Goal: Complete application form

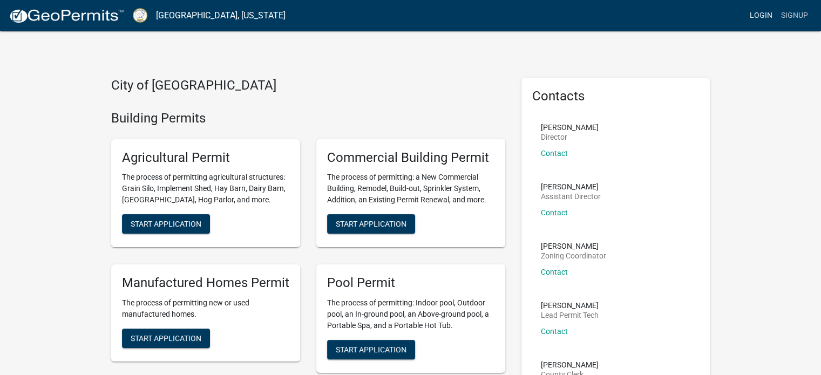
click at [756, 19] on link "Login" at bounding box center [761, 15] width 31 height 21
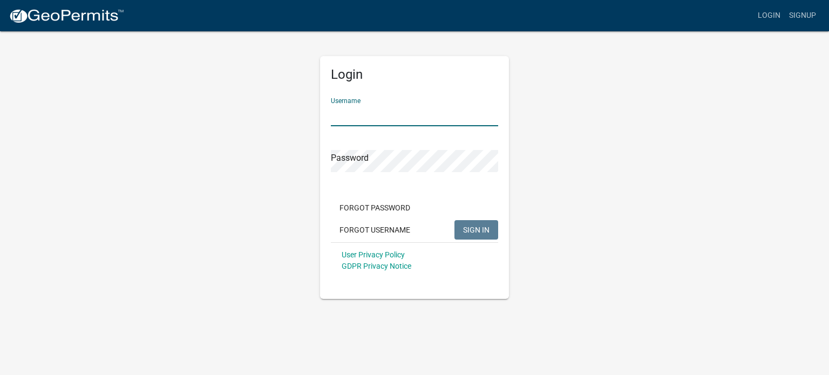
click at [380, 121] on input "Username" at bounding box center [414, 115] width 167 height 22
type input "proteuslife"
click at [481, 237] on button "SIGN IN" at bounding box center [477, 229] width 44 height 19
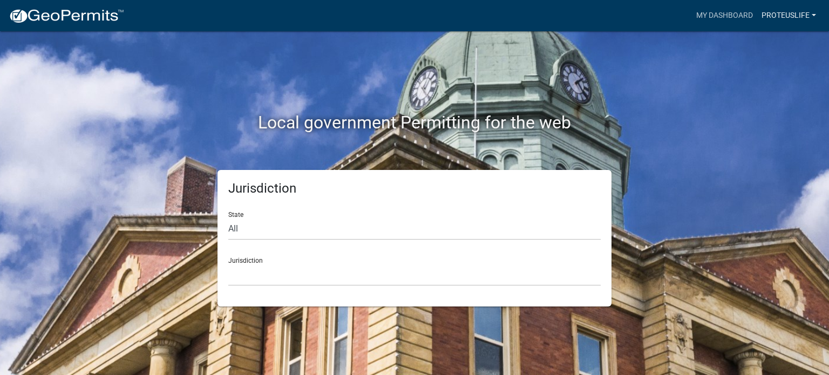
click at [793, 20] on link "proteuslife" at bounding box center [788, 15] width 63 height 21
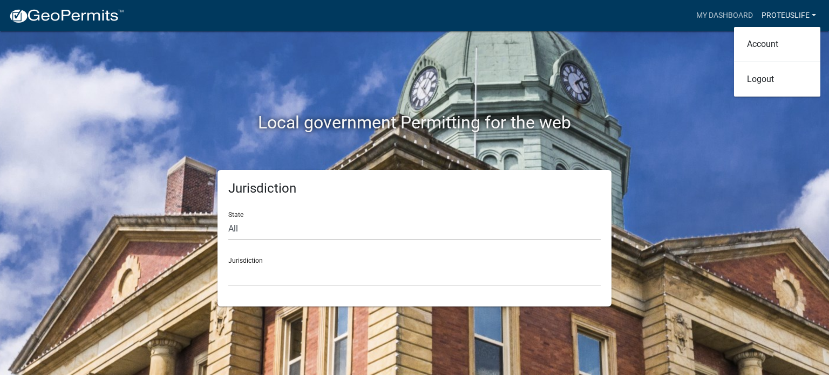
click at [715, 17] on link "My Dashboard" at bounding box center [724, 15] width 65 height 21
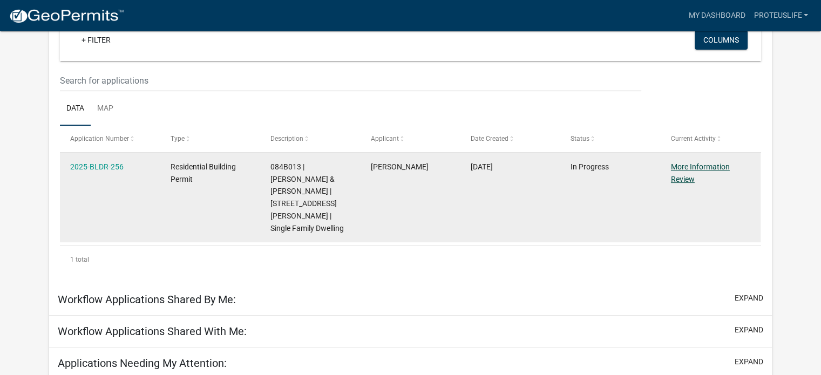
scroll to position [115, 0]
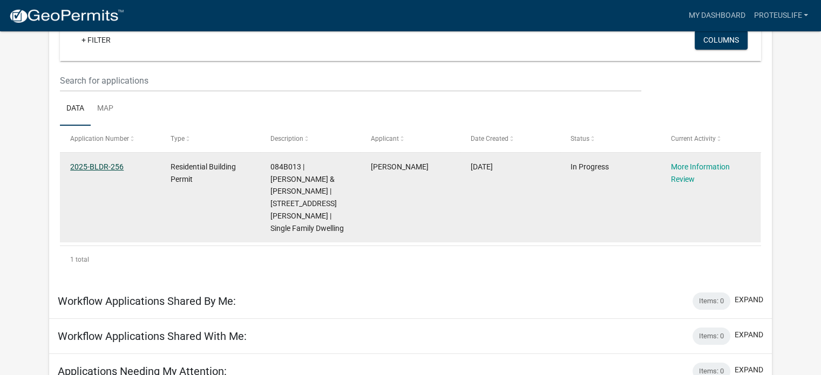
click at [106, 168] on link "2025-BLDR-256" at bounding box center [96, 166] width 53 height 9
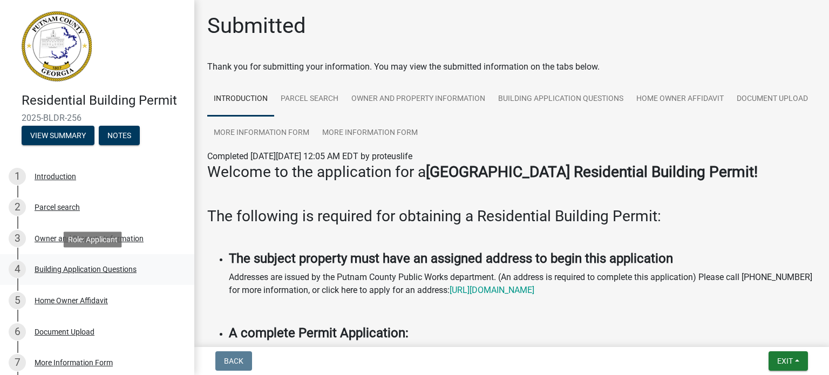
click at [76, 269] on div "Building Application Questions" at bounding box center [86, 270] width 102 height 8
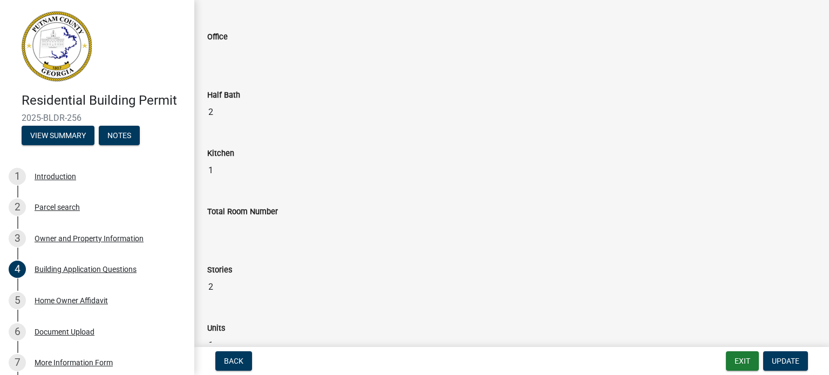
scroll to position [891, 0]
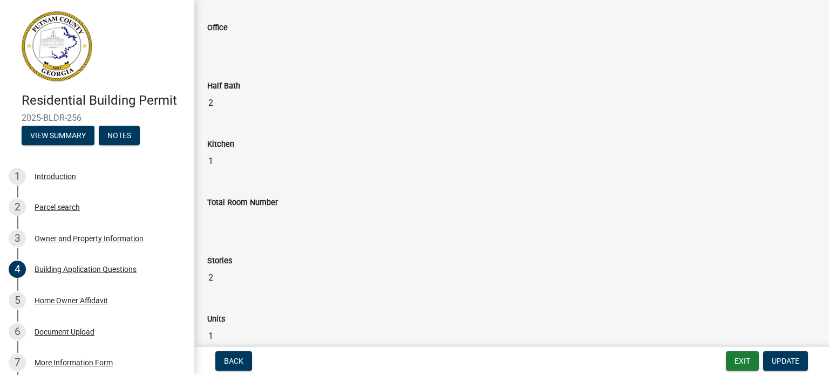
click at [232, 214] on input "Total Room Number" at bounding box center [511, 220] width 609 height 22
click at [231, 220] on input "Total Room Number" at bounding box center [511, 220] width 609 height 22
click at [767, 346] on div "Residential Building Permit 2025-BLDR-256 View Summary Notes 1 Introduction 2 P…" at bounding box center [414, 187] width 829 height 375
click at [337, 220] on input "Total Room Number" at bounding box center [511, 220] width 609 height 22
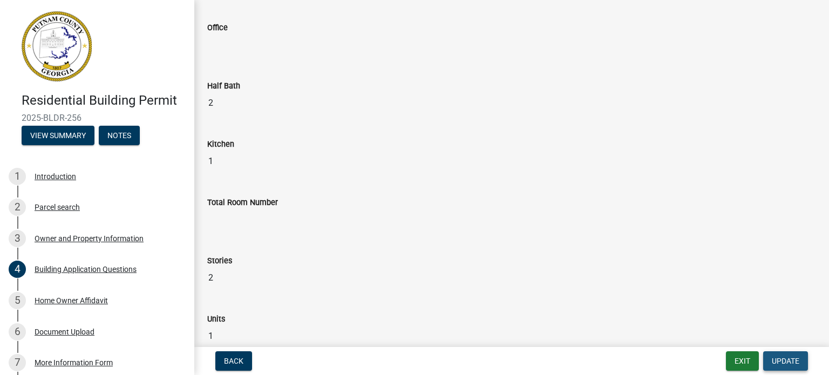
click at [788, 365] on button "Update" at bounding box center [785, 360] width 45 height 19
click at [529, 262] on div "Stories" at bounding box center [511, 260] width 609 height 13
click at [314, 229] on div "Total Room Number" at bounding box center [511, 210] width 625 height 58
click at [304, 229] on div "Total Room Number" at bounding box center [511, 210] width 625 height 58
click at [229, 218] on input "Total Room Number" at bounding box center [511, 220] width 609 height 22
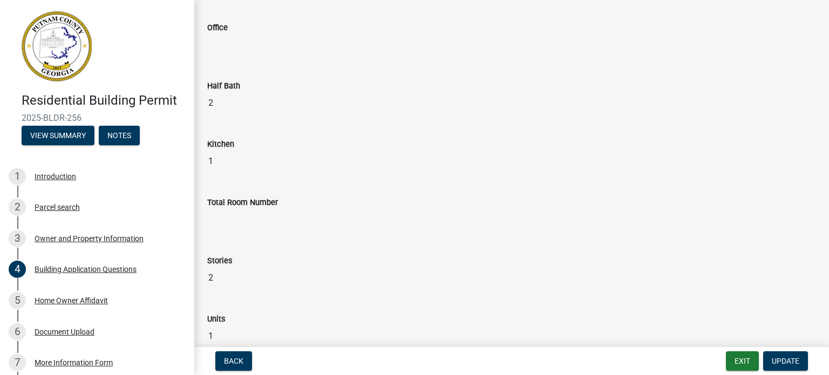
click at [229, 218] on input "Total Room Number" at bounding box center [511, 220] width 609 height 22
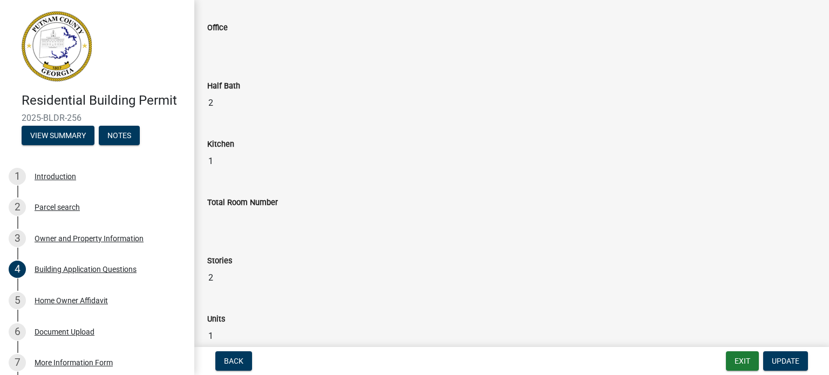
click at [229, 218] on input "Total Room Number" at bounding box center [511, 220] width 609 height 22
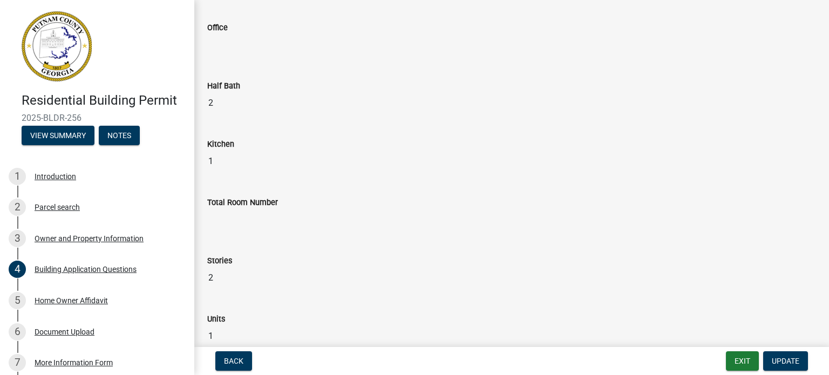
click at [229, 218] on input "Total Room Number" at bounding box center [511, 220] width 609 height 22
click at [229, 220] on input "Total Room Number" at bounding box center [511, 220] width 609 height 22
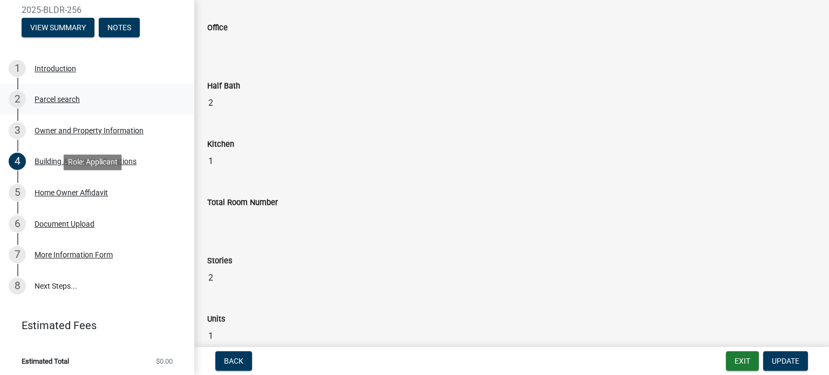
scroll to position [110, 0]
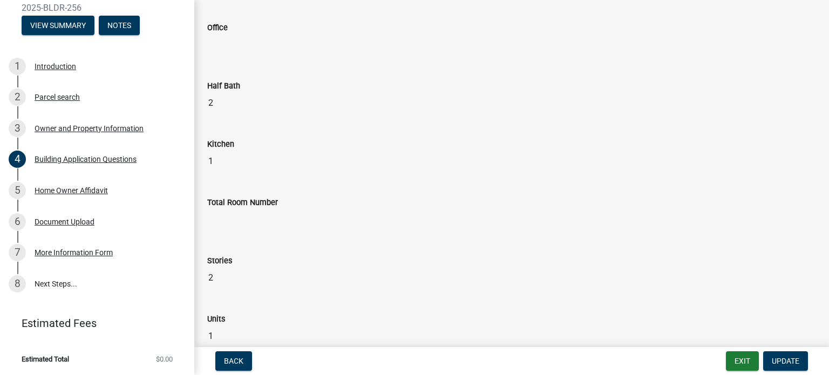
click at [219, 216] on input "Total Room Number" at bounding box center [511, 220] width 609 height 22
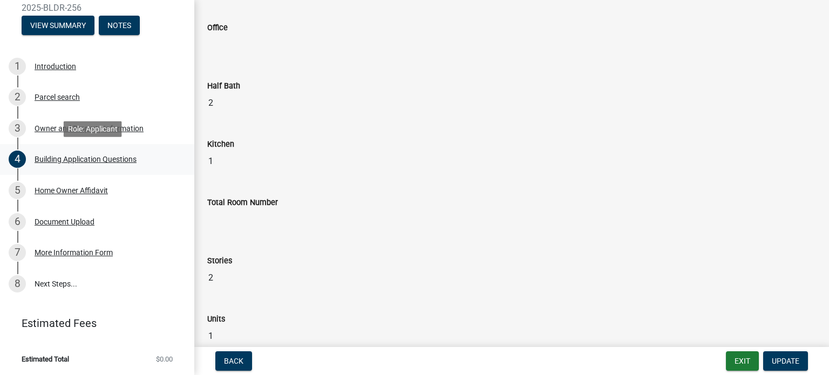
click at [63, 153] on div "4 Building Application Questions" at bounding box center [93, 159] width 168 height 17
click at [63, 157] on div "Building Application Questions" at bounding box center [86, 159] width 102 height 8
click at [18, 154] on div "4" at bounding box center [17, 159] width 17 height 17
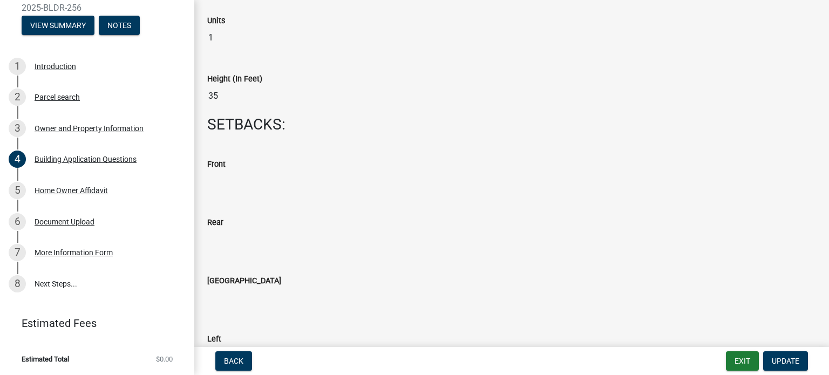
scroll to position [1191, 0]
click at [793, 357] on span "Update" at bounding box center [786, 361] width 28 height 9
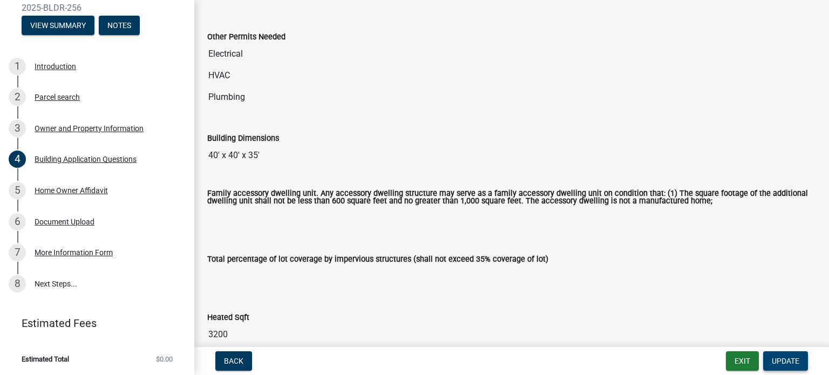
scroll to position [0, 0]
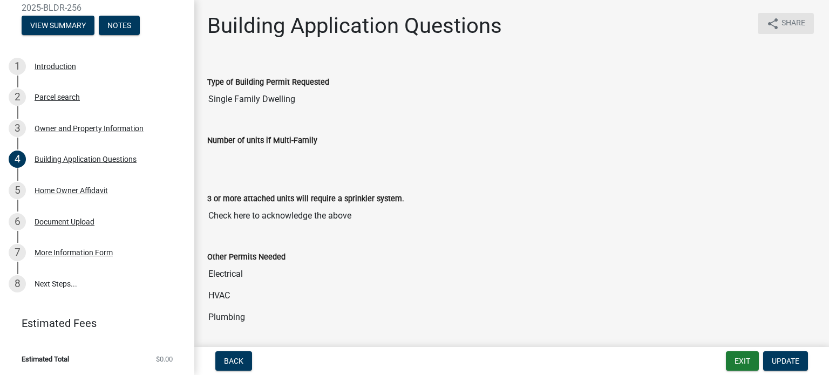
click at [787, 23] on span "Share" at bounding box center [794, 23] width 24 height 13
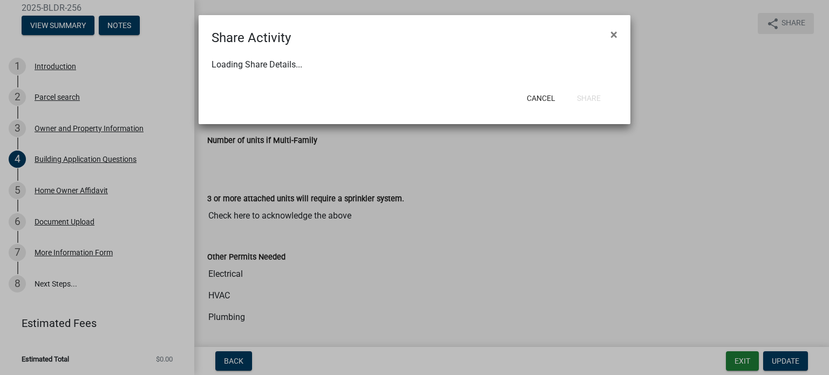
select select "1"
select select "0"
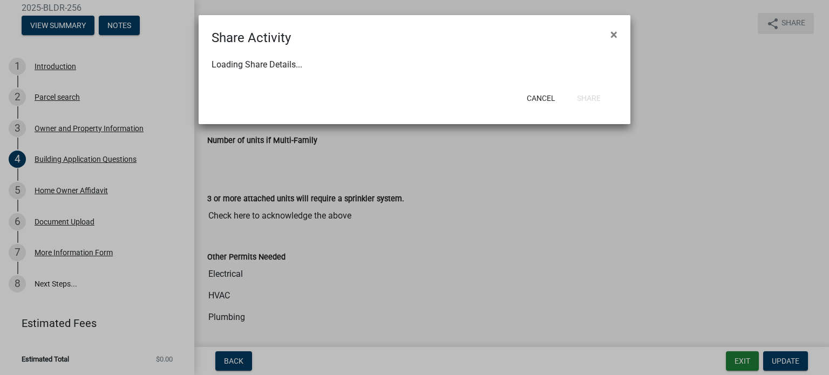
select select "0"
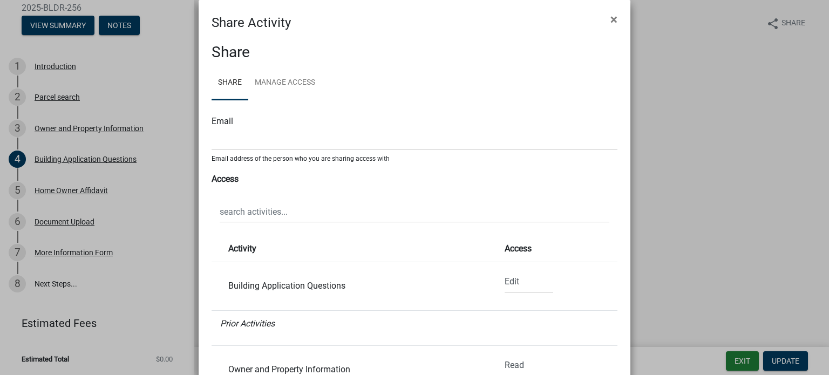
scroll to position [15, 0]
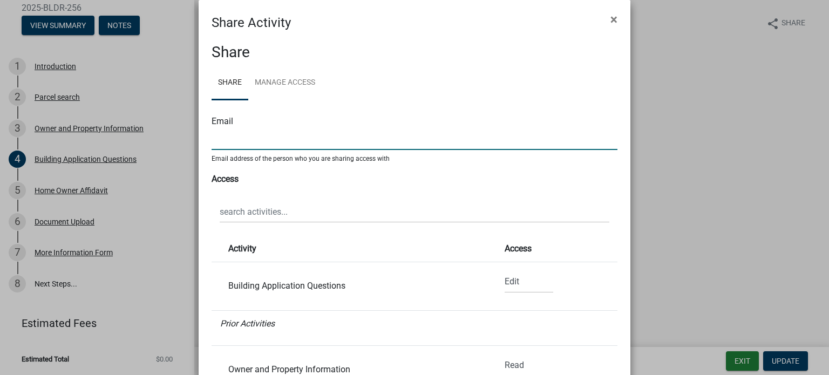
click at [257, 144] on input "text" at bounding box center [415, 139] width 406 height 22
type input "[EMAIL_ADDRESS][DOMAIN_NAME]"
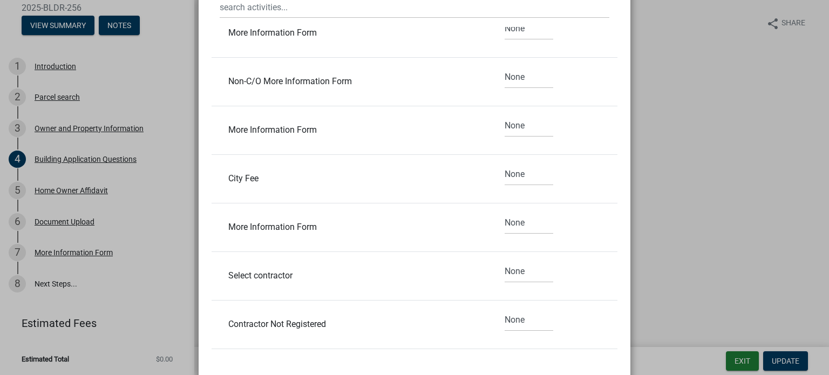
scroll to position [263, 0]
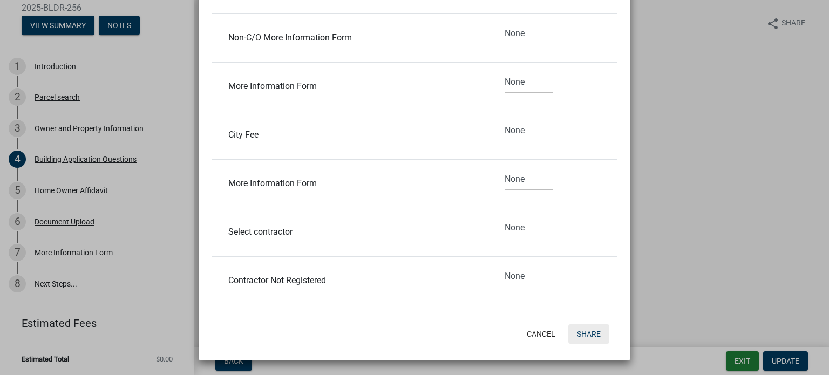
click at [578, 334] on button "Share" at bounding box center [588, 333] width 41 height 19
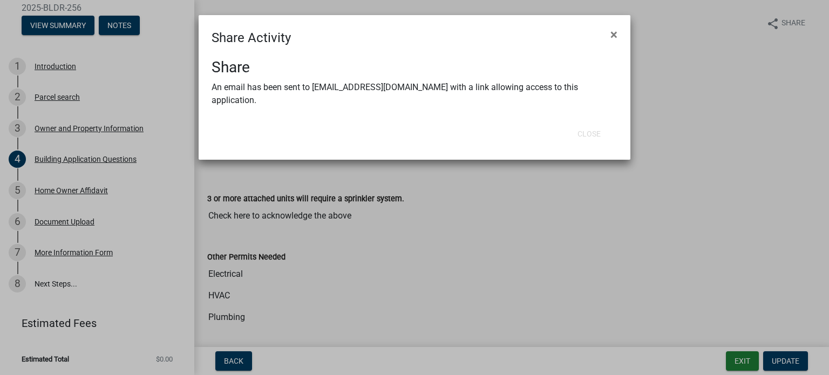
click at [603, 218] on ngb-modal-window "Share Activity × Share An email has been sent to [EMAIL_ADDRESS][DOMAIN_NAME] w…" at bounding box center [414, 187] width 829 height 375
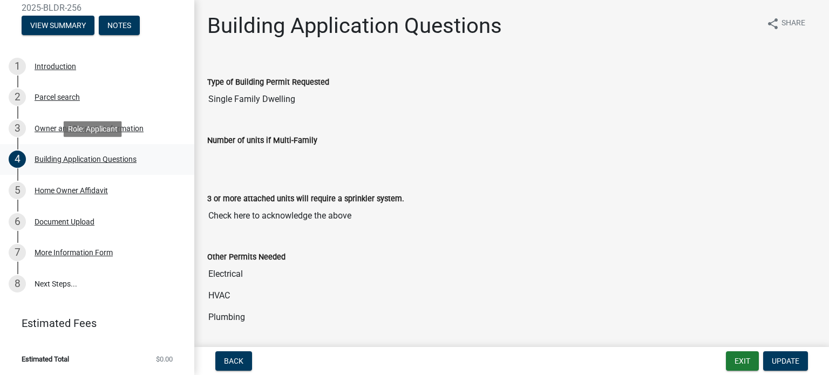
click at [82, 161] on div "Building Application Questions" at bounding box center [86, 159] width 102 height 8
click at [132, 161] on div "Building Application Questions" at bounding box center [86, 159] width 102 height 8
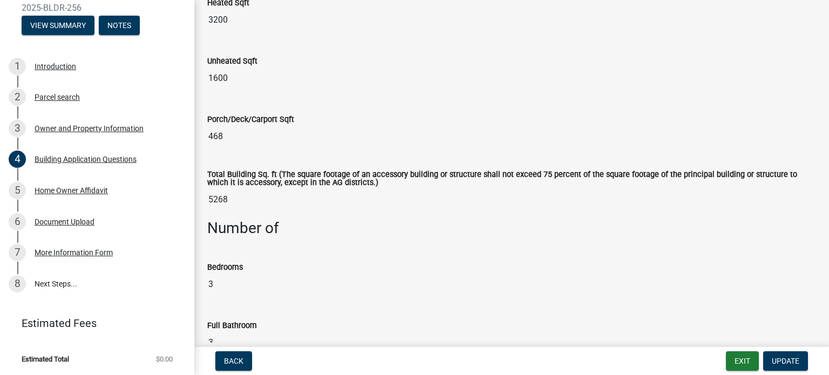
scroll to position [544, 0]
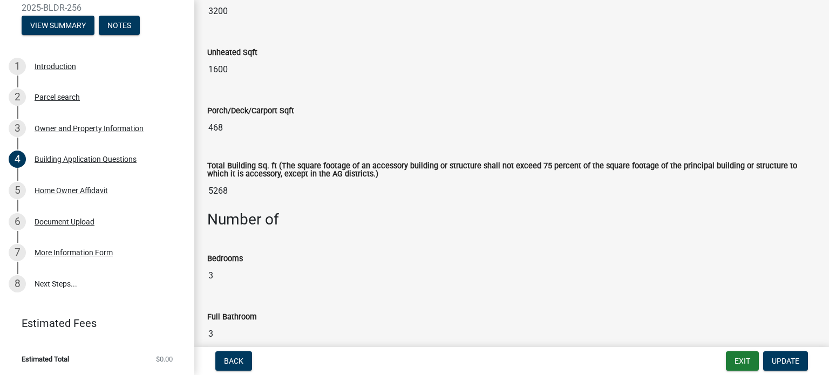
click at [296, 205] on div "Total Building Sq. ft (The square footage of an accessory building or structure…" at bounding box center [511, 178] width 625 height 63
click at [296, 226] on h3 "Number of" at bounding box center [511, 220] width 609 height 18
click at [203, 277] on div "Bedrooms 3" at bounding box center [511, 266] width 625 height 58
click at [216, 276] on input "3" at bounding box center [511, 276] width 609 height 22
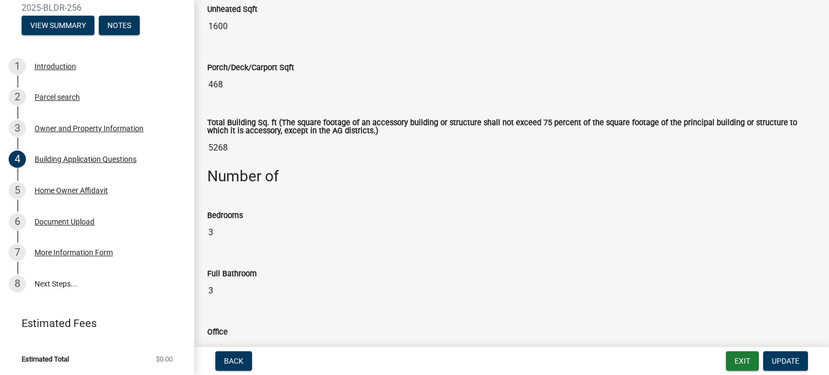
scroll to position [608, 0]
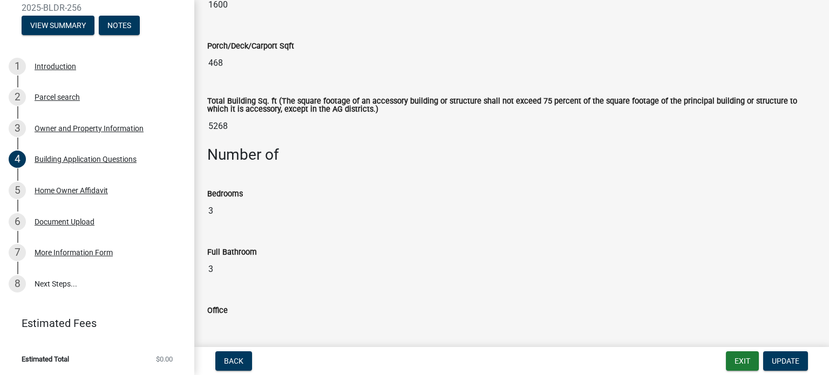
click at [216, 276] on input "3" at bounding box center [511, 270] width 609 height 22
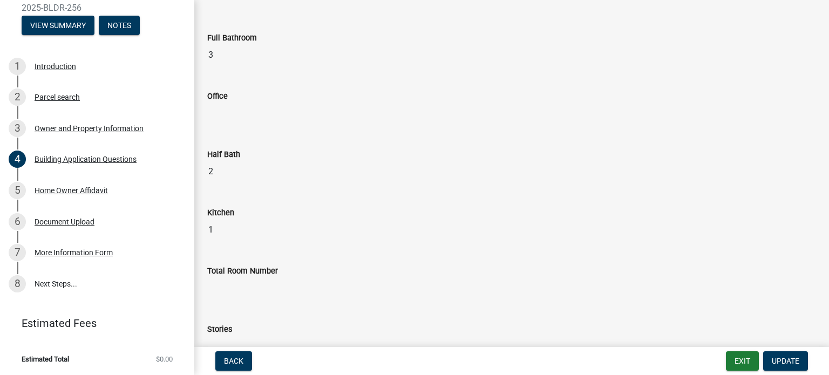
scroll to position [824, 0]
click at [227, 291] on input "Total Room Number" at bounding box center [511, 287] width 609 height 22
click at [227, 286] on input "Total Room Number" at bounding box center [511, 287] width 609 height 22
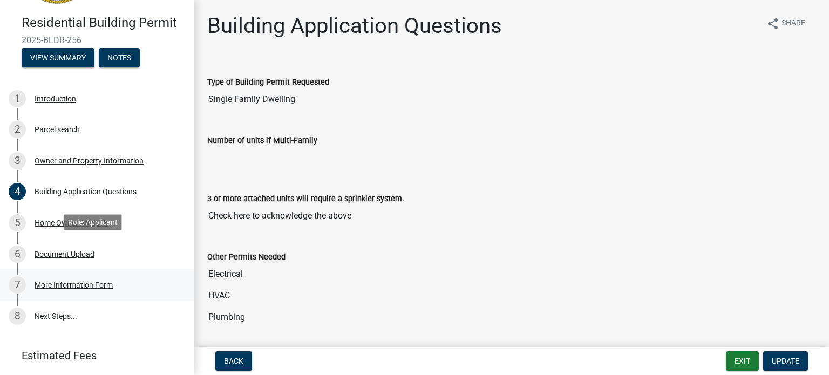
scroll to position [110, 0]
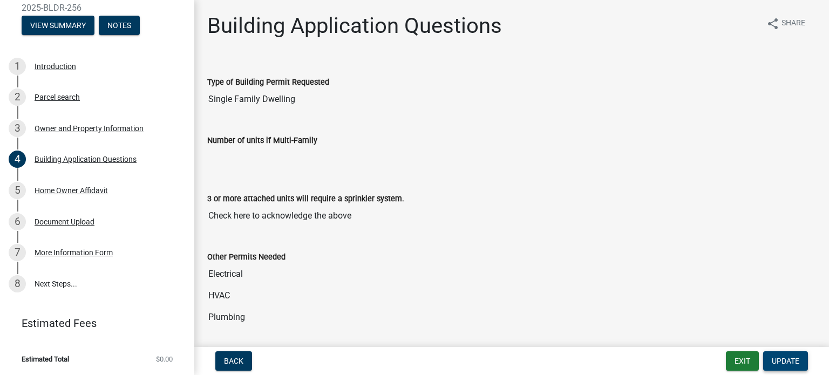
click at [782, 362] on span "Update" at bounding box center [786, 361] width 28 height 9
click at [231, 357] on span "Back" at bounding box center [233, 361] width 19 height 9
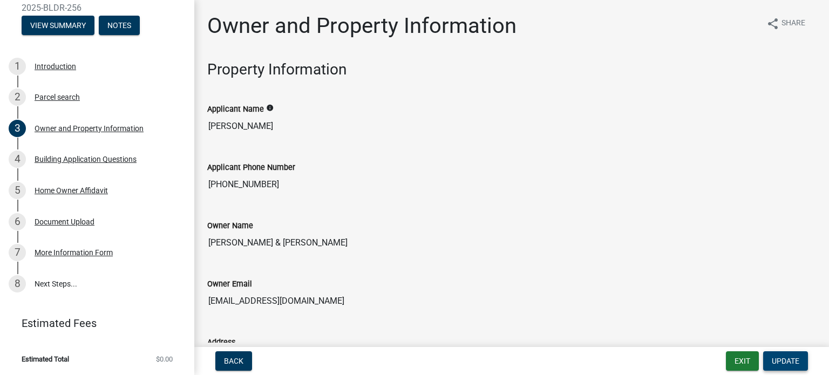
click at [790, 357] on span "Update" at bounding box center [786, 361] width 28 height 9
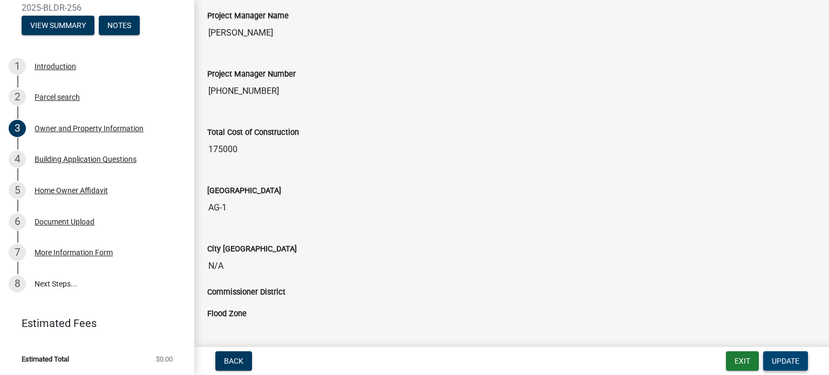
scroll to position [1727, 0]
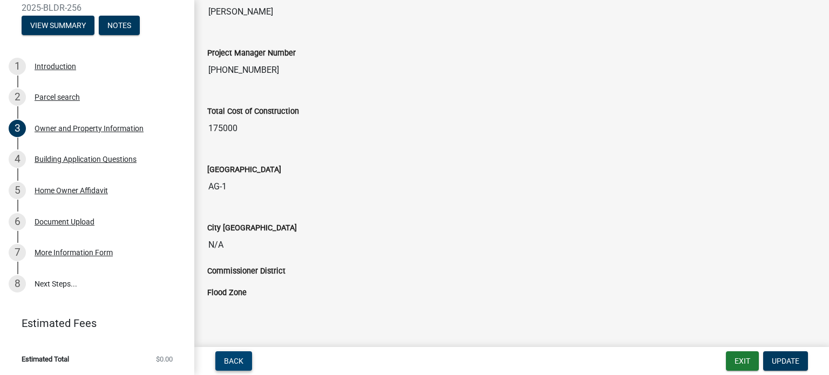
click at [236, 361] on span "Back" at bounding box center [233, 361] width 19 height 9
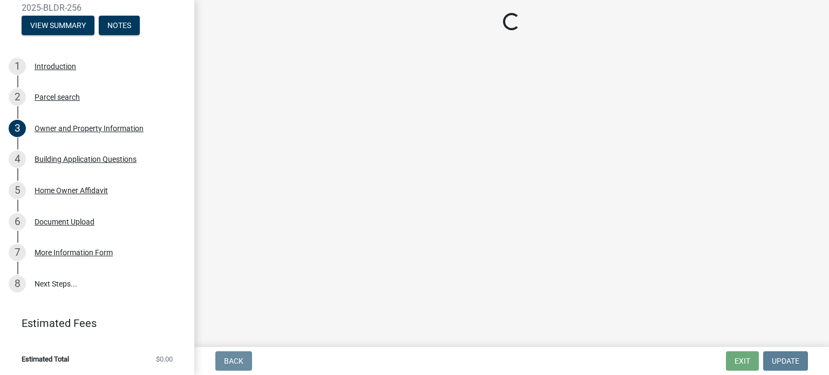
scroll to position [0, 0]
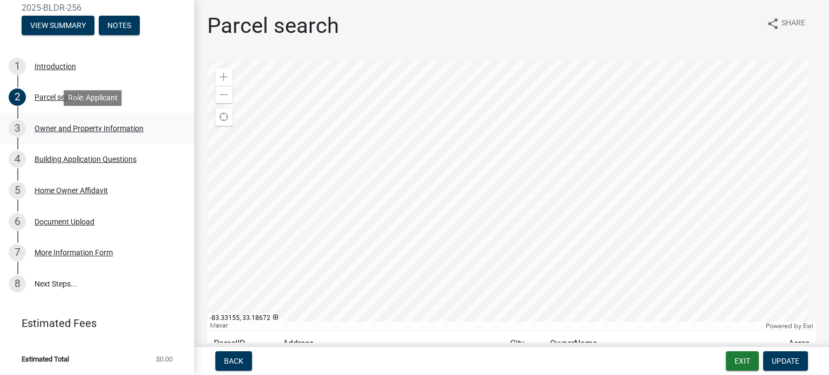
click at [11, 124] on div "3" at bounding box center [17, 128] width 17 height 17
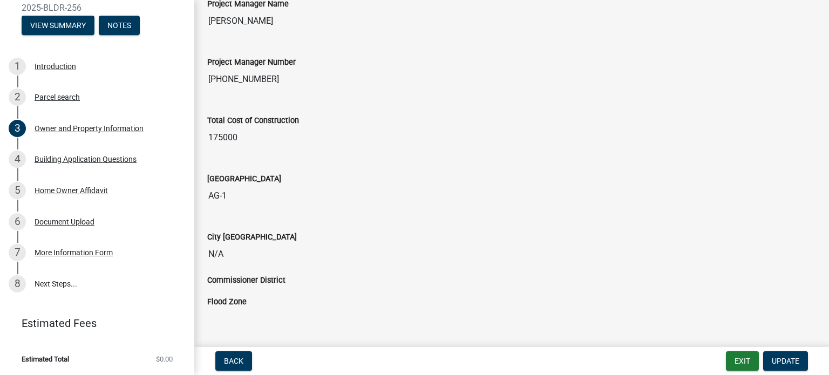
scroll to position [1727, 0]
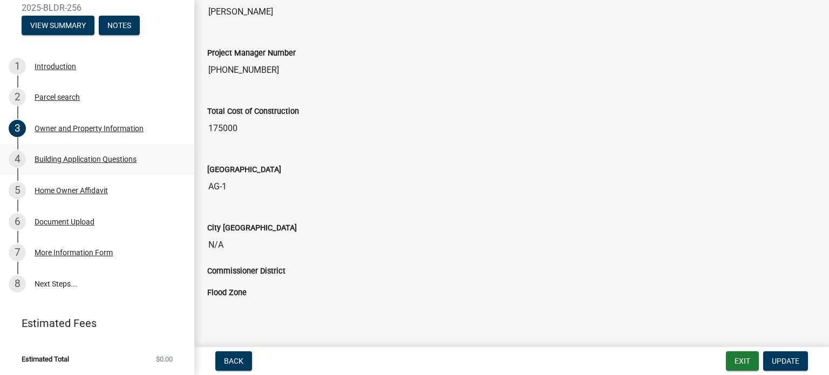
click at [84, 157] on div "Building Application Questions" at bounding box center [86, 159] width 102 height 8
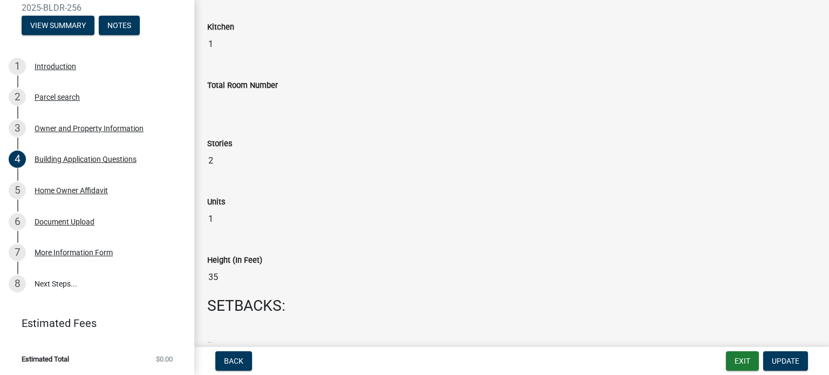
scroll to position [1008, 0]
click at [295, 105] on input "Total Room Number" at bounding box center [511, 103] width 609 height 22
drag, startPoint x: 295, startPoint y: 105, endPoint x: 264, endPoint y: 97, distance: 32.3
click at [264, 97] on input "Total Room Number" at bounding box center [511, 103] width 609 height 22
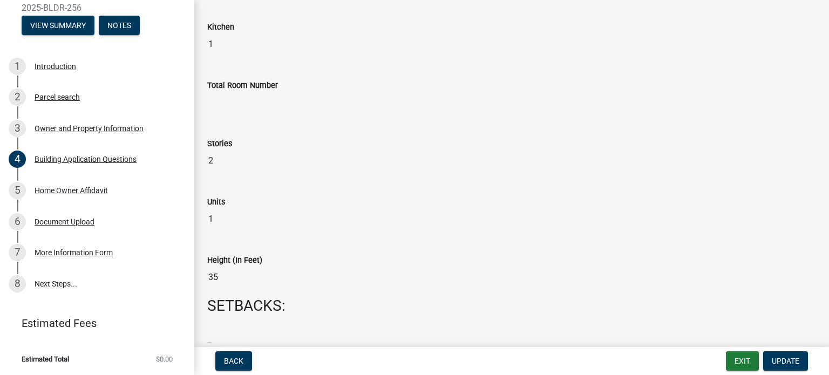
click at [264, 97] on input "Total Room Number" at bounding box center [511, 103] width 609 height 22
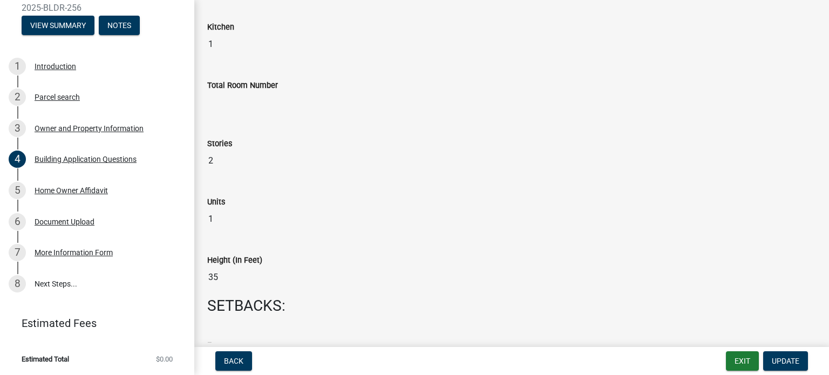
click at [264, 97] on input "Total Room Number" at bounding box center [511, 103] width 609 height 22
click at [228, 42] on input "1" at bounding box center [511, 44] width 609 height 22
click at [216, 43] on input "1" at bounding box center [511, 44] width 609 height 22
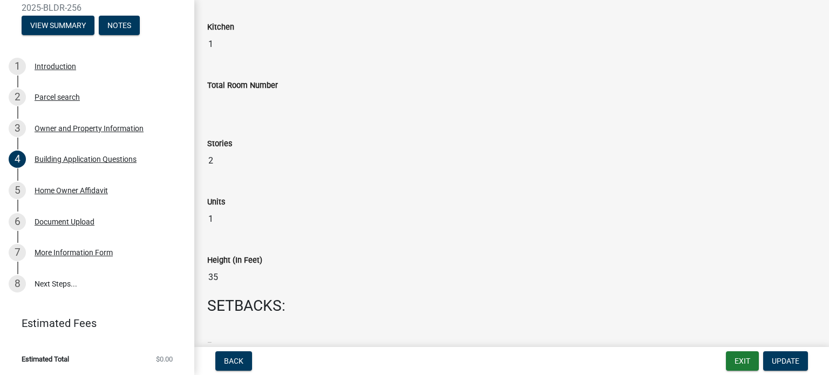
click at [232, 88] on div "Total Room Number" at bounding box center [511, 85] width 609 height 13
click at [231, 102] on input "Total Room Number" at bounding box center [511, 103] width 609 height 22
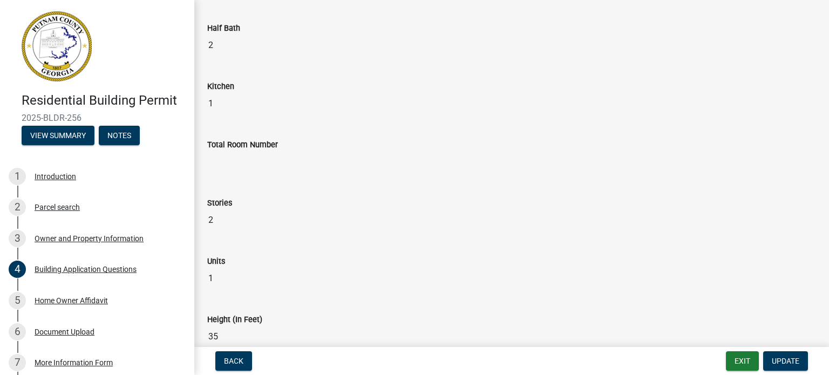
scroll to position [950, 0]
click at [347, 163] on input "Total Room Number" at bounding box center [511, 162] width 609 height 22
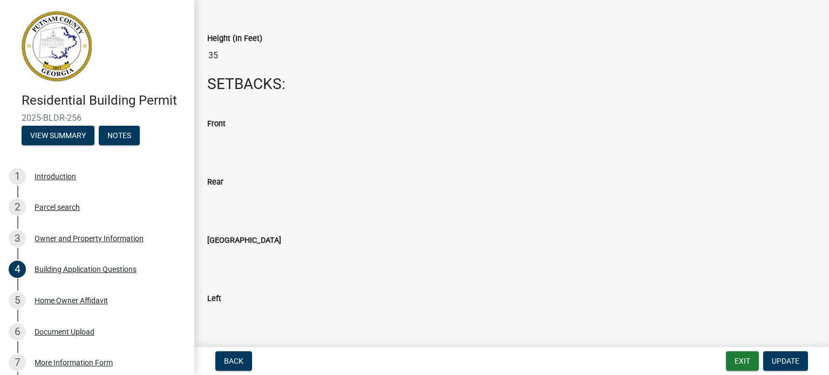
scroll to position [1229, 0]
click at [232, 137] on input "Front" at bounding box center [511, 142] width 609 height 22
click at [792, 354] on button "Update" at bounding box center [785, 360] width 45 height 19
click at [384, 140] on input "Front" at bounding box center [511, 142] width 609 height 22
click at [371, 202] on input "Rear" at bounding box center [511, 200] width 609 height 22
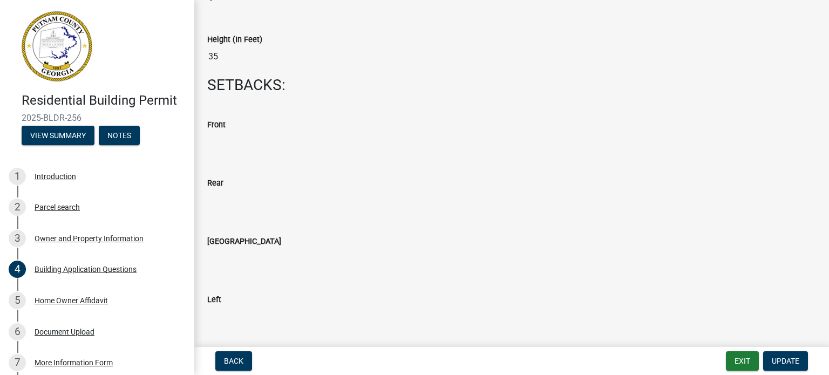
click at [361, 253] on input "[GEOGRAPHIC_DATA]" at bounding box center [511, 259] width 609 height 22
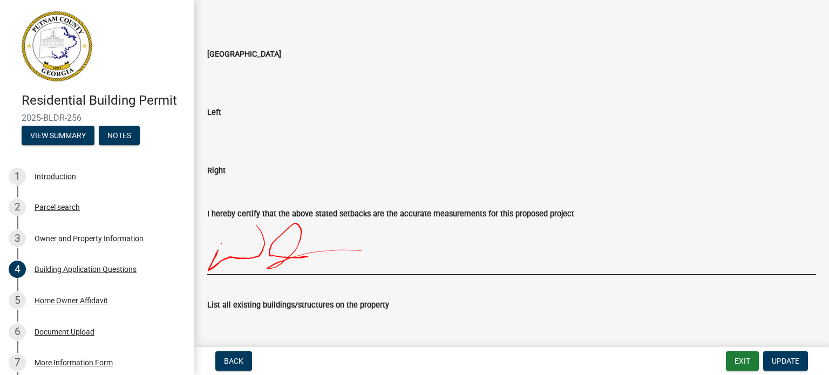
scroll to position [1418, 0]
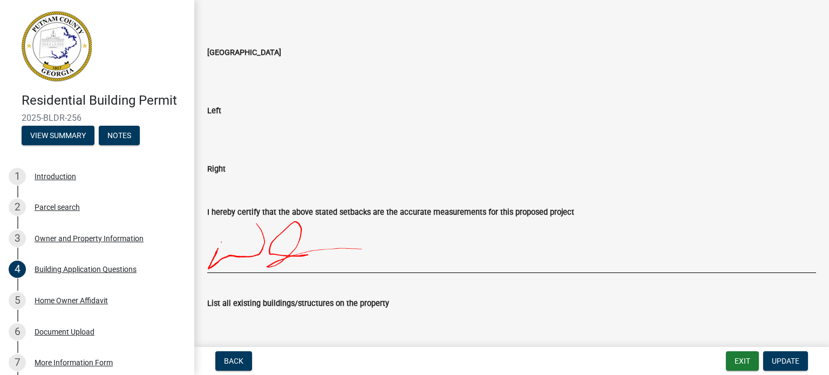
click at [325, 151] on div "Right" at bounding box center [511, 172] width 609 height 50
click at [306, 185] on input "Right" at bounding box center [511, 186] width 609 height 22
click at [306, 128] on input "Left" at bounding box center [511, 128] width 609 height 22
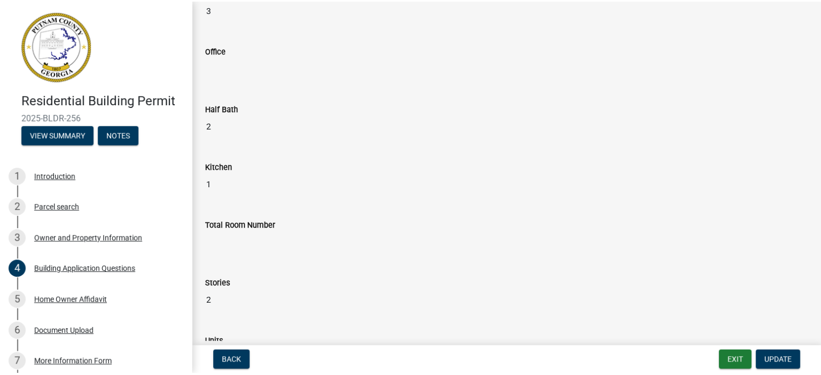
scroll to position [872, 0]
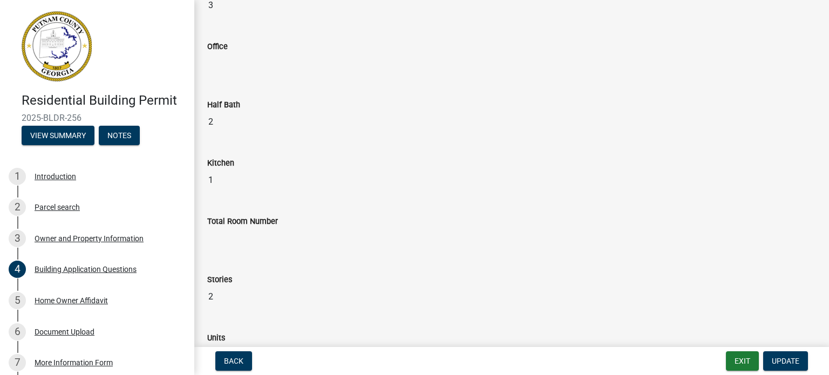
click at [282, 244] on input "Total Room Number" at bounding box center [511, 239] width 609 height 22
click at [777, 357] on span "Update" at bounding box center [786, 361] width 28 height 9
click at [390, 247] on div "Total Room Number" at bounding box center [511, 229] width 625 height 58
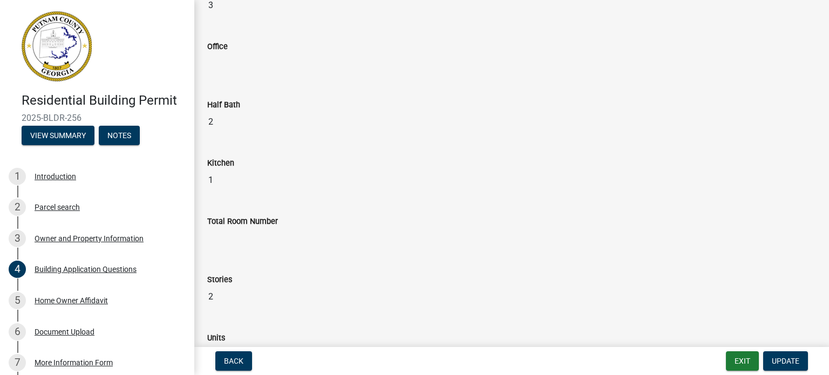
click at [383, 228] on input "Total Room Number" at bounding box center [511, 239] width 609 height 22
click at [741, 363] on button "Exit" at bounding box center [742, 360] width 33 height 19
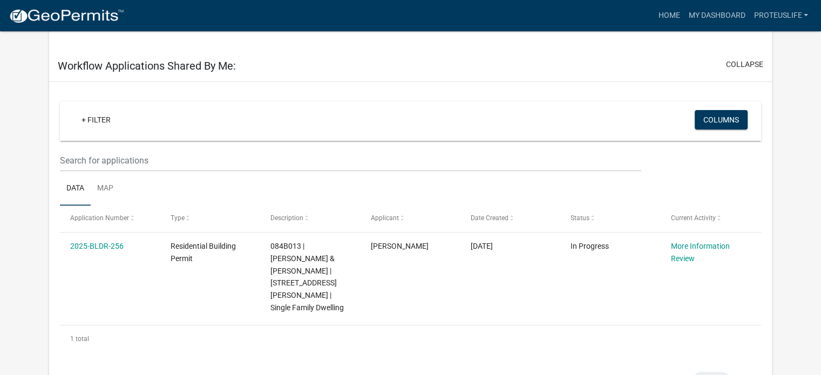
scroll to position [346, 0]
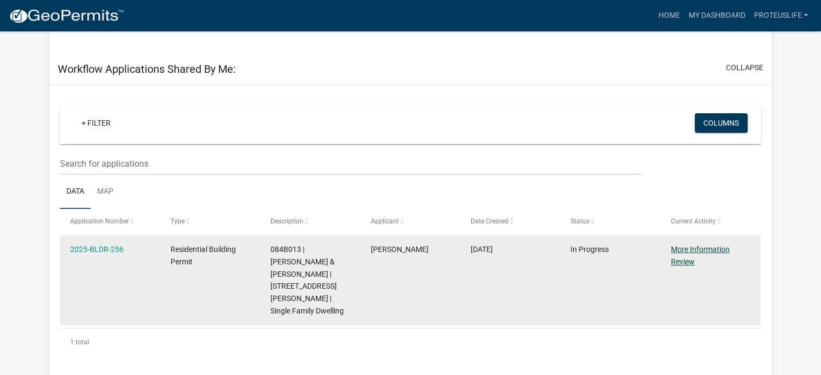
click at [709, 245] on link "More Information Review" at bounding box center [700, 255] width 59 height 21
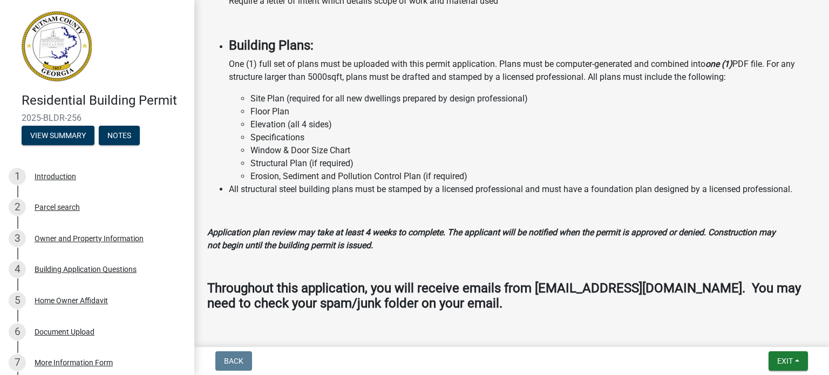
scroll to position [1034, 0]
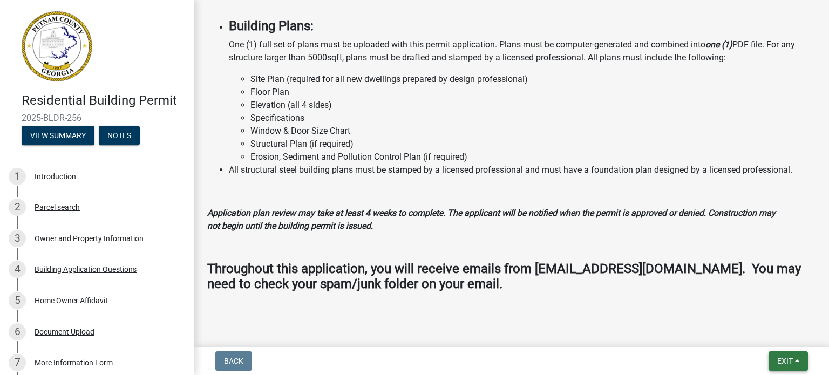
click at [795, 361] on button "Exit" at bounding box center [788, 360] width 39 height 19
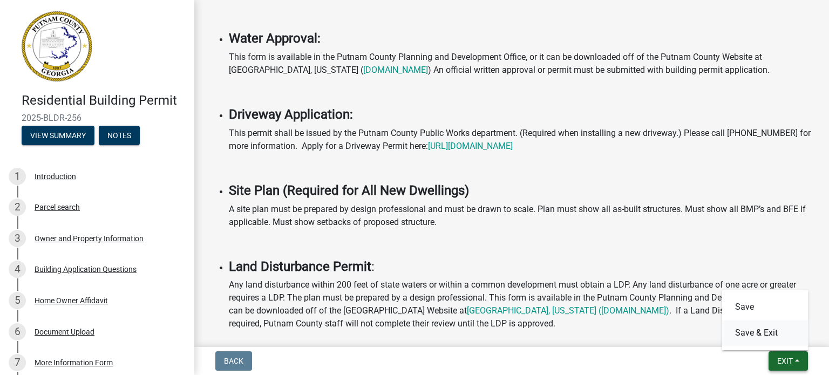
scroll to position [561, 0]
click at [563, 214] on p "A site plan must be prepared by design professional and must be drawn to scale.…" at bounding box center [522, 216] width 587 height 26
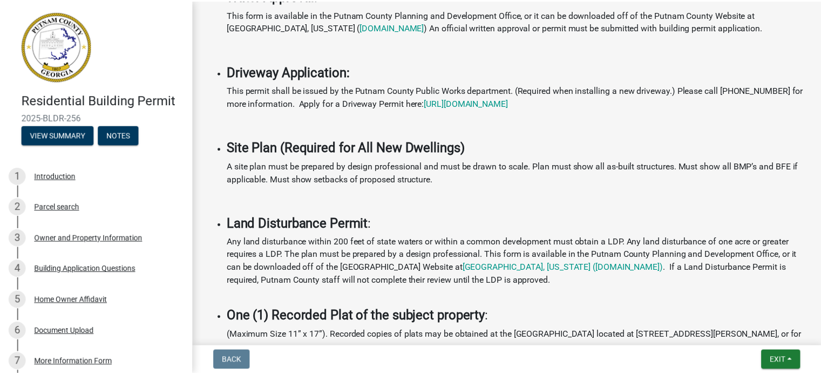
scroll to position [605, 0]
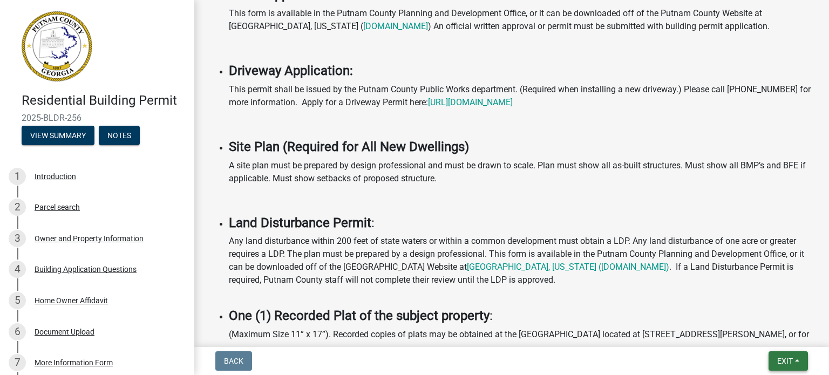
click at [796, 360] on button "Exit" at bounding box center [788, 360] width 39 height 19
click at [770, 331] on button "Save & Exit" at bounding box center [765, 333] width 86 height 26
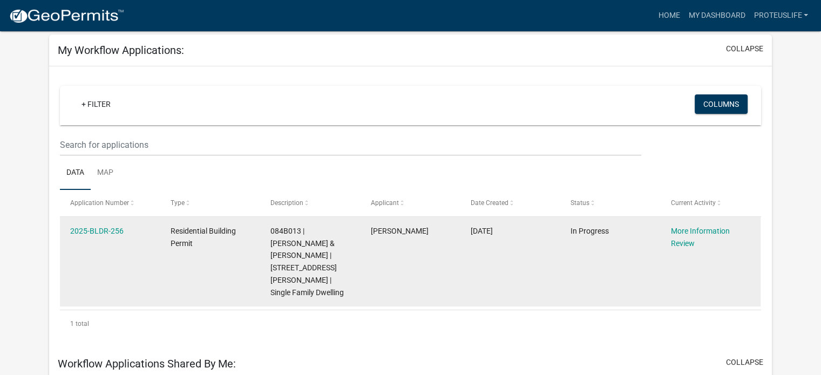
scroll to position [51, 0]
click at [324, 252] on span "084B013 | [PERSON_NAME] & [PERSON_NAME] | [STREET_ADDRESS][PERSON_NAME] | Singl…" at bounding box center [306, 261] width 73 height 70
click at [394, 263] on datatable-body-cell "[PERSON_NAME]" at bounding box center [410, 260] width 100 height 89
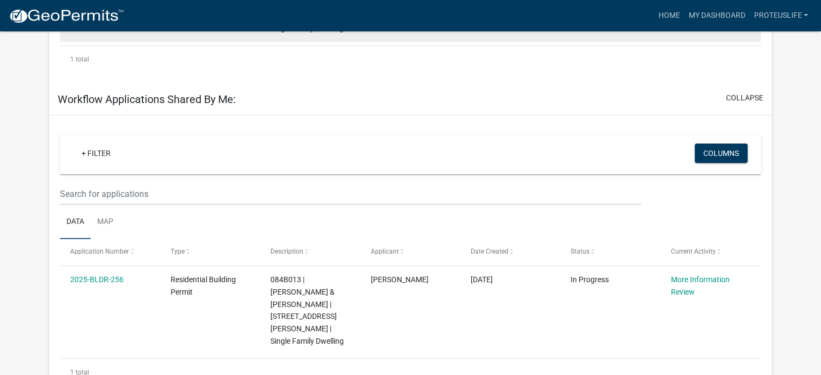
scroll to position [317, 0]
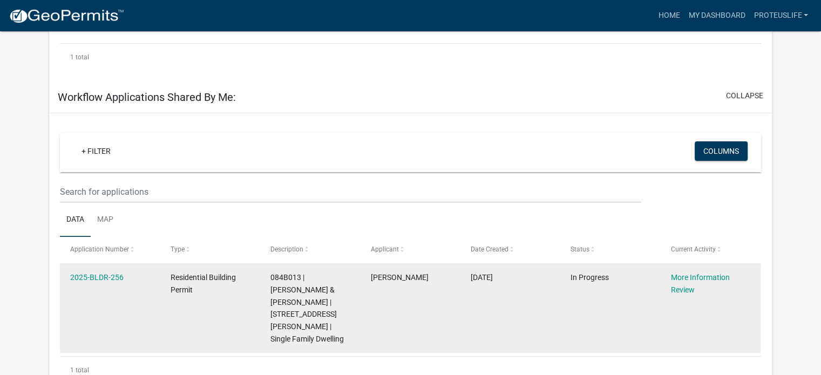
click at [385, 296] on datatable-body-cell "[PERSON_NAME]" at bounding box center [410, 308] width 100 height 89
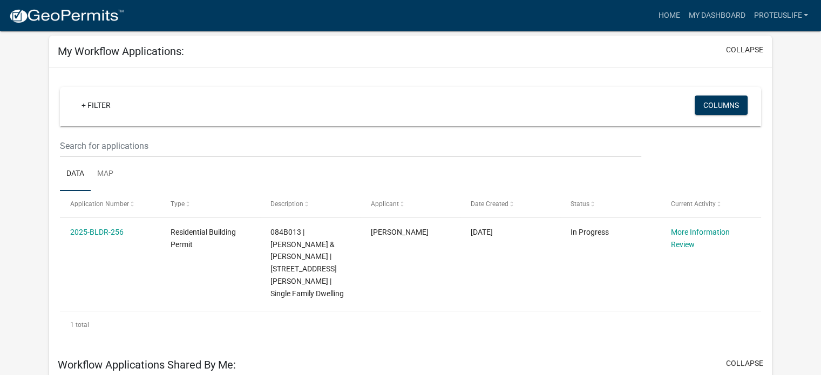
scroll to position [49, 0]
click at [399, 296] on datatable-body "2025-BLDR-256 Residential Building Permit 084B013 | [PERSON_NAME] & [PERSON_NAM…" at bounding box center [410, 265] width 701 height 92
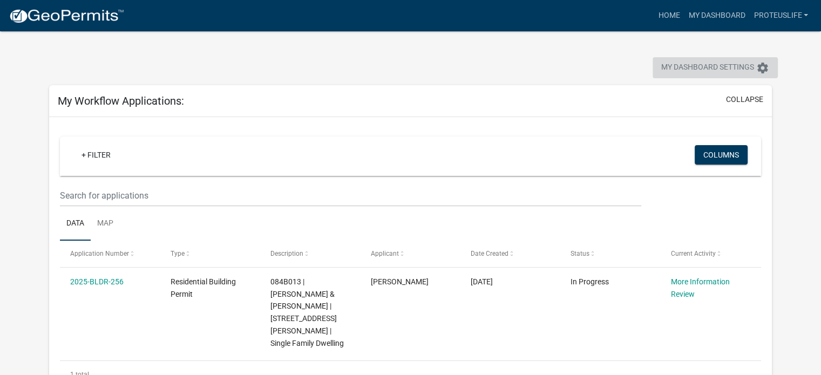
click at [696, 64] on span "My Dashboard Settings" at bounding box center [707, 68] width 93 height 13
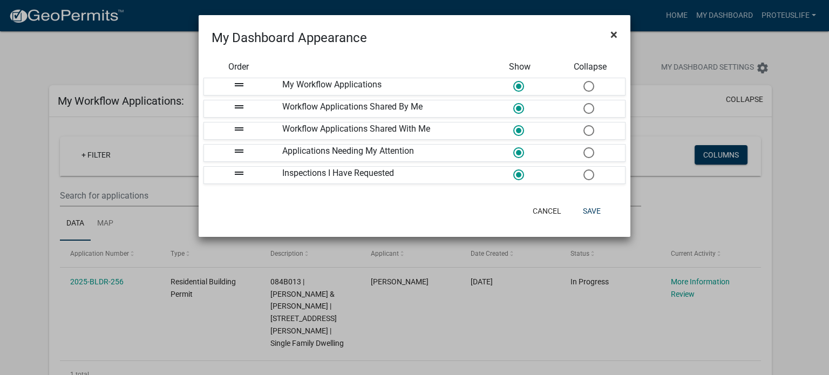
click at [615, 35] on span "×" at bounding box center [614, 34] width 7 height 15
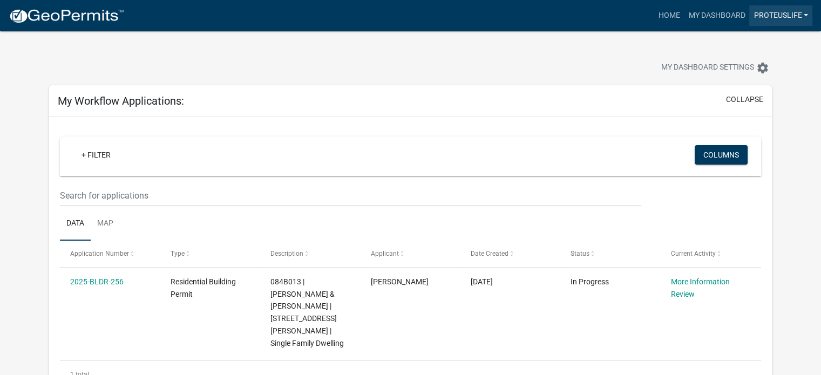
click at [808, 16] on link "proteuslife" at bounding box center [780, 15] width 63 height 21
click at [763, 48] on link "Account" at bounding box center [769, 44] width 86 height 26
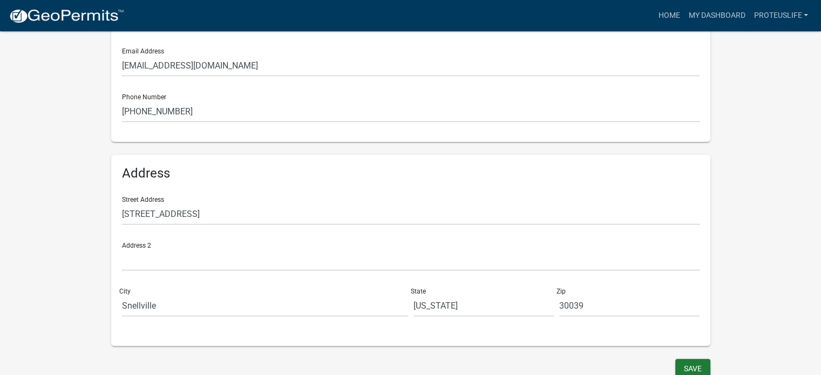
scroll to position [253, 0]
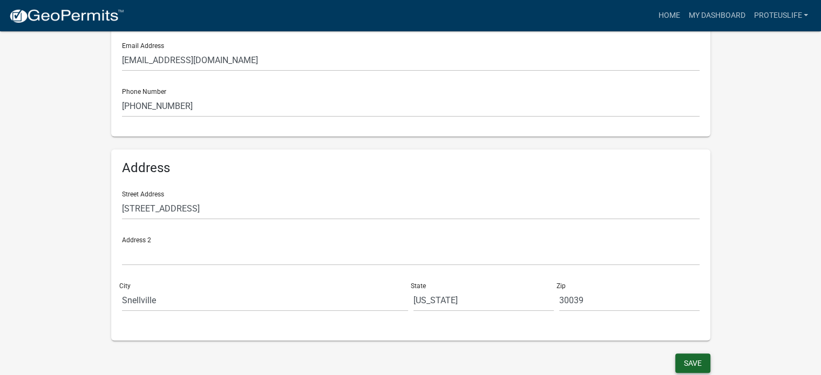
click at [687, 367] on button "Save" at bounding box center [692, 363] width 35 height 19
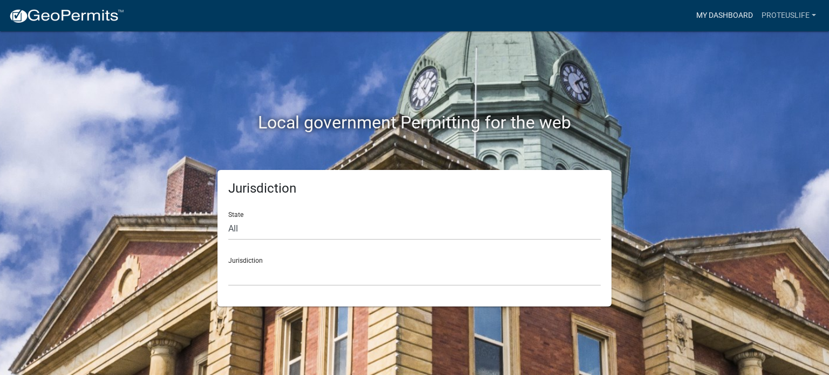
click at [727, 16] on link "My Dashboard" at bounding box center [724, 15] width 65 height 21
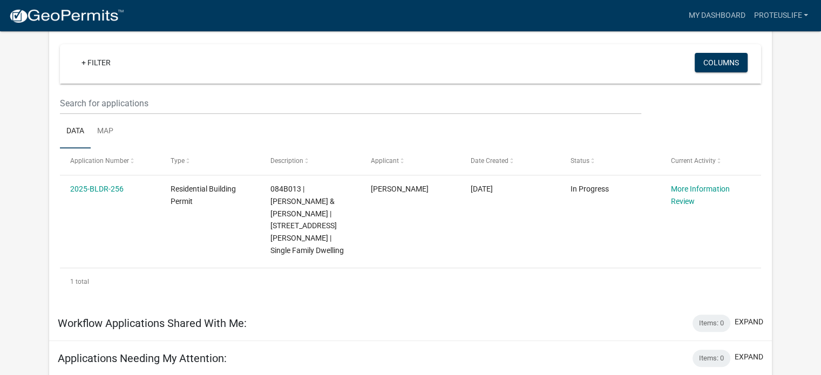
scroll to position [406, 0]
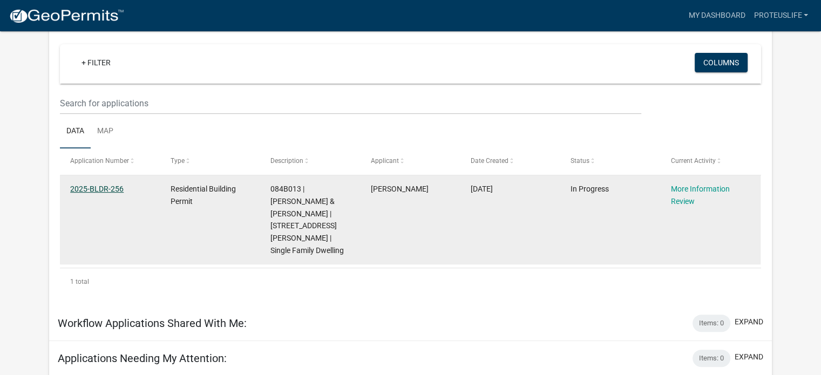
click at [104, 185] on link "2025-BLDR-256" at bounding box center [96, 189] width 53 height 9
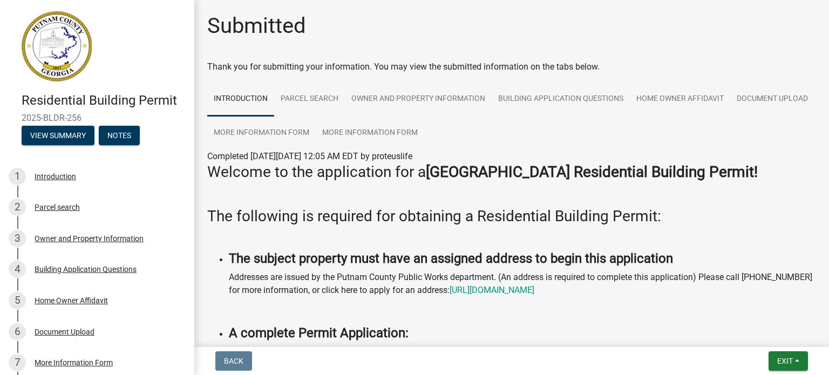
click at [544, 104] on link "Building Application Questions" at bounding box center [561, 99] width 138 height 35
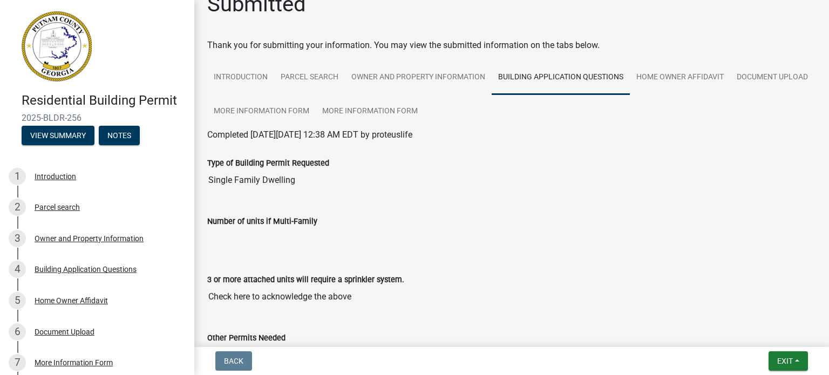
scroll to position [24, 0]
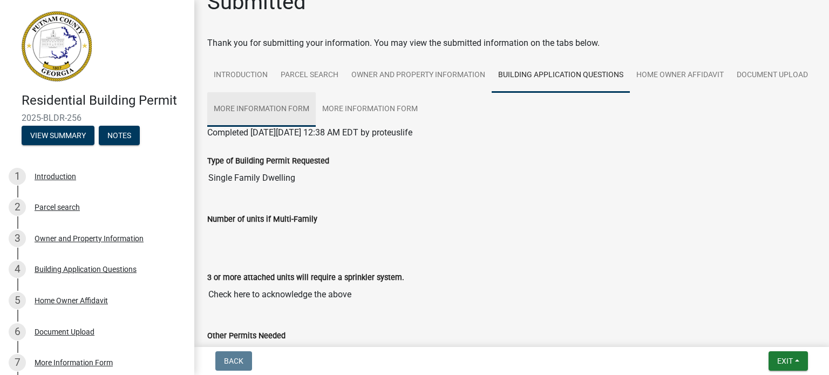
click at [316, 111] on link "More Information Form" at bounding box center [261, 109] width 109 height 35
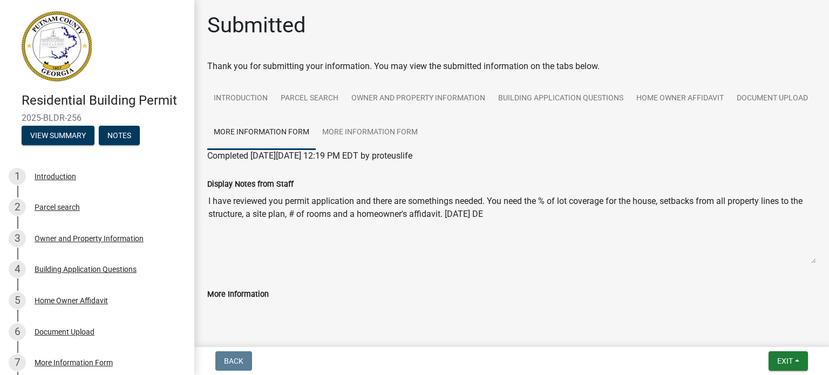
scroll to position [0, 0]
click at [424, 132] on link "More Information Form" at bounding box center [370, 133] width 109 height 35
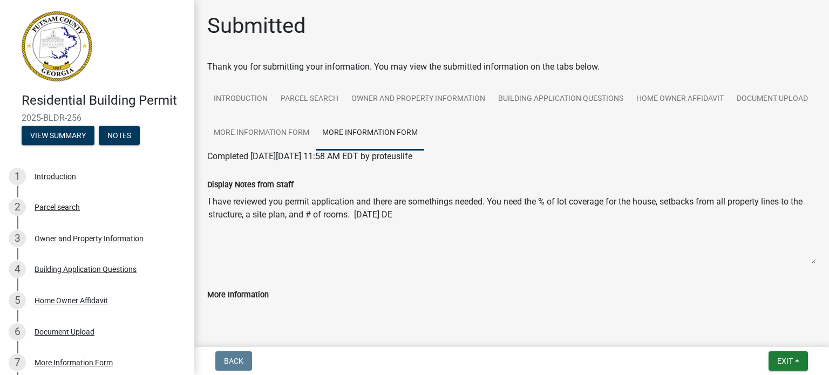
click at [250, 304] on textarea "More Information" at bounding box center [511, 337] width 609 height 73
click at [241, 310] on textarea "More Information" at bounding box center [511, 337] width 609 height 73
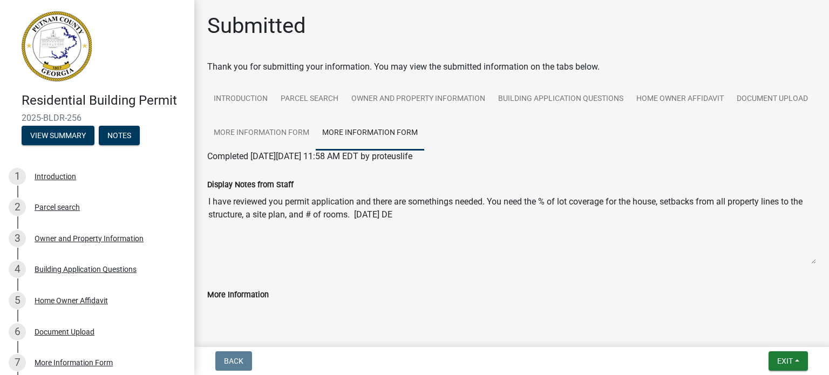
click at [241, 310] on textarea "More Information" at bounding box center [511, 337] width 609 height 73
click at [240, 313] on textarea "More Information" at bounding box center [511, 337] width 609 height 73
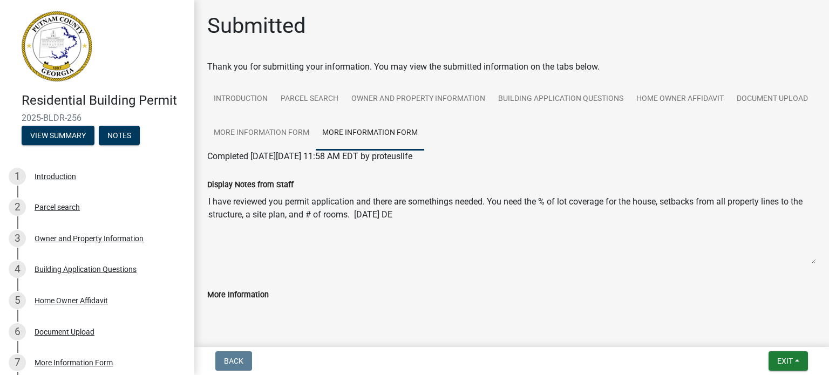
scroll to position [152, 0]
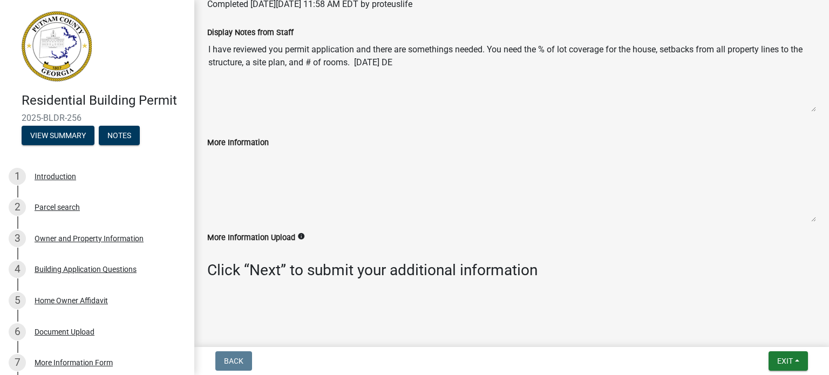
click at [225, 166] on textarea "More Information" at bounding box center [511, 185] width 609 height 73
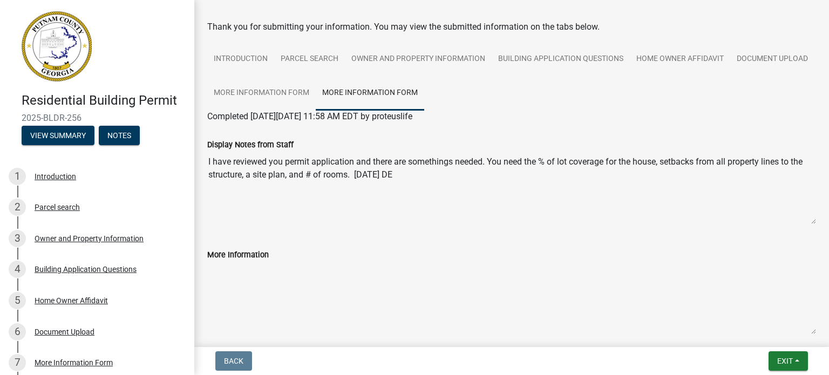
scroll to position [39, 0]
click at [316, 99] on link "More Information Form" at bounding box center [261, 94] width 109 height 35
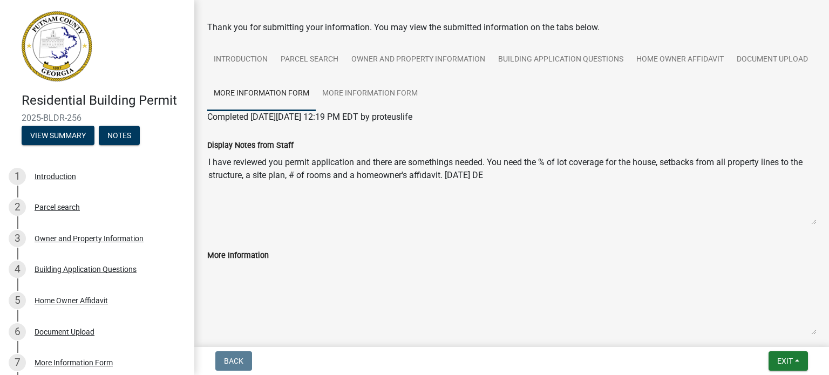
drag, startPoint x: 206, startPoint y: 153, endPoint x: 591, endPoint y: 194, distance: 386.6
click at [591, 194] on div "Display Notes from Staff I have reviewed you permit application and there are s…" at bounding box center [511, 179] width 625 height 110
drag, startPoint x: 371, startPoint y: 168, endPoint x: 348, endPoint y: 267, distance: 102.1
click at [348, 267] on textarea "More Information" at bounding box center [511, 298] width 609 height 73
click at [424, 97] on link "More Information Form" at bounding box center [370, 94] width 109 height 35
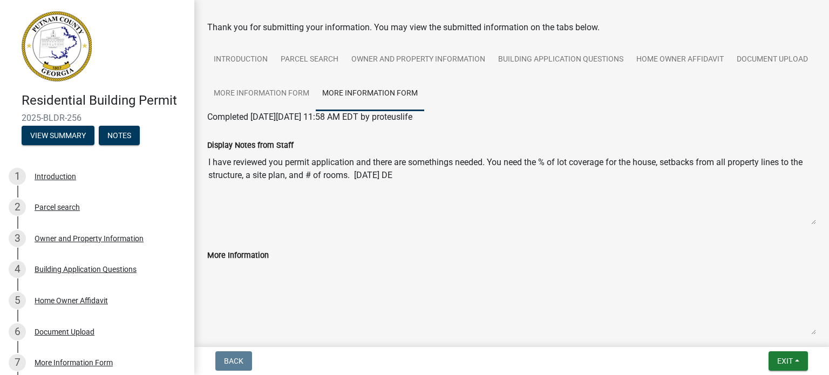
drag, startPoint x: 205, startPoint y: 166, endPoint x: 417, endPoint y: 202, distance: 215.2
click at [417, 202] on div "Display Notes from Staff I have reviewed you permit application and there are s…" at bounding box center [511, 179] width 625 height 110
click at [205, 159] on div "Display Notes from Staff I have reviewed you permit application and there are s…" at bounding box center [511, 179] width 625 height 110
drag, startPoint x: 205, startPoint y: 159, endPoint x: 494, endPoint y: 213, distance: 294.5
click at [494, 213] on div "Display Notes from Staff I have reviewed you permit application and there are s…" at bounding box center [511, 179] width 625 height 110
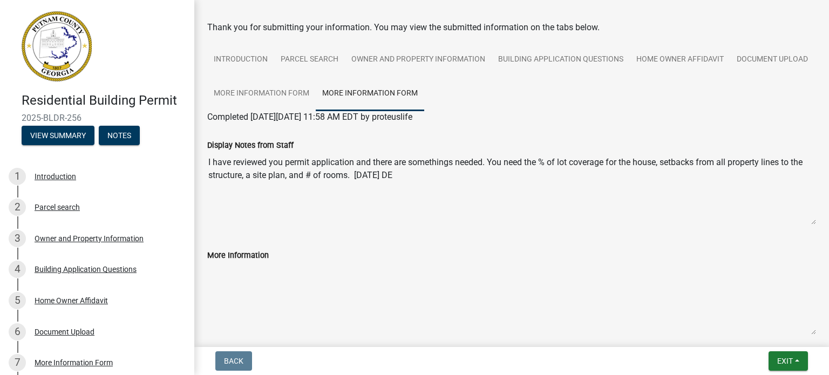
click at [331, 176] on textarea "I have reviewed you permit application and there are somethings needed. You nee…" at bounding box center [511, 188] width 609 height 73
click at [538, 161] on textarea "I have reviewed you permit application and there are somethings needed. You nee…" at bounding box center [511, 188] width 609 height 73
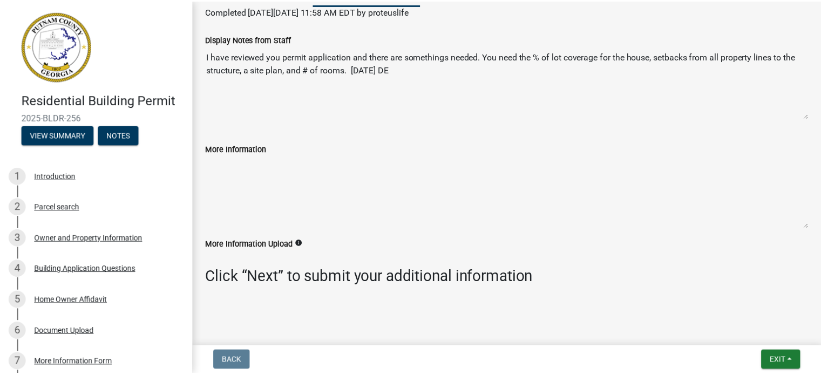
scroll to position [152, 0]
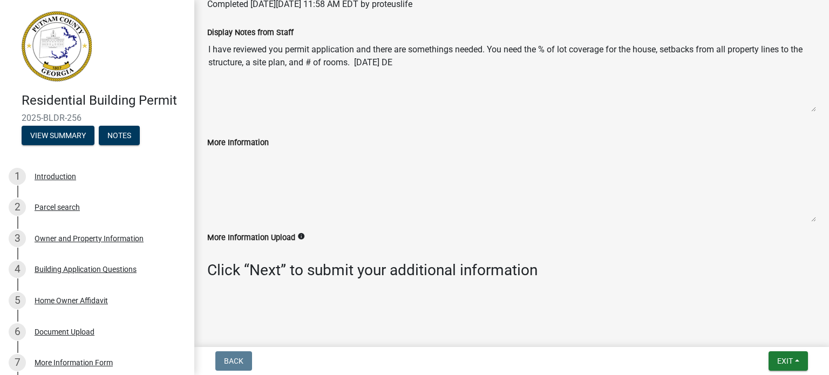
click at [295, 170] on textarea "More Information" at bounding box center [511, 185] width 609 height 73
click at [287, 185] on textarea "More Information" at bounding box center [511, 185] width 609 height 73
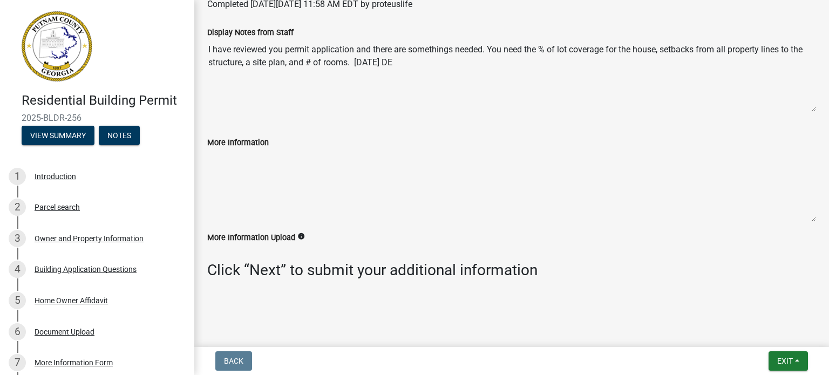
click at [256, 171] on textarea "More Information" at bounding box center [511, 185] width 609 height 73
click at [795, 361] on button "Exit" at bounding box center [788, 360] width 39 height 19
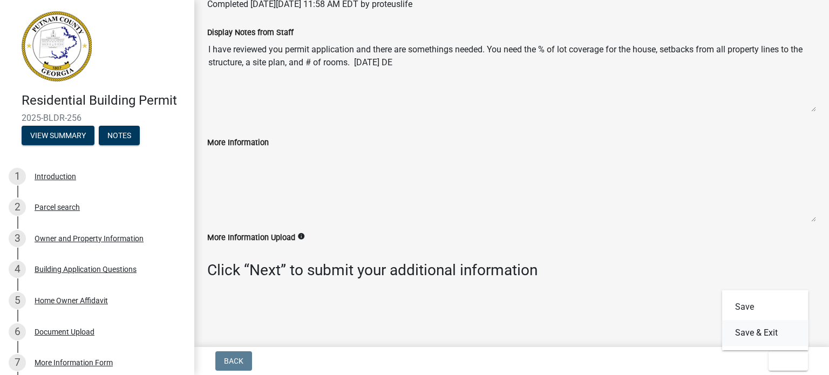
click at [767, 332] on button "Save & Exit" at bounding box center [765, 333] width 86 height 26
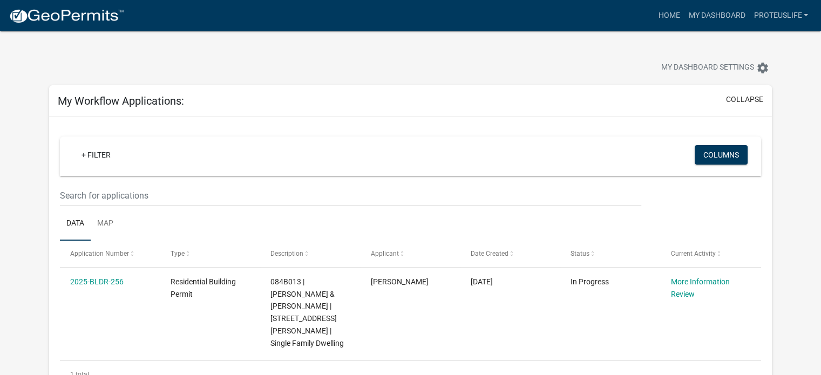
click at [173, 21] on div "Home My Dashboard proteuslife Account Logout" at bounding box center [473, 15] width 680 height 21
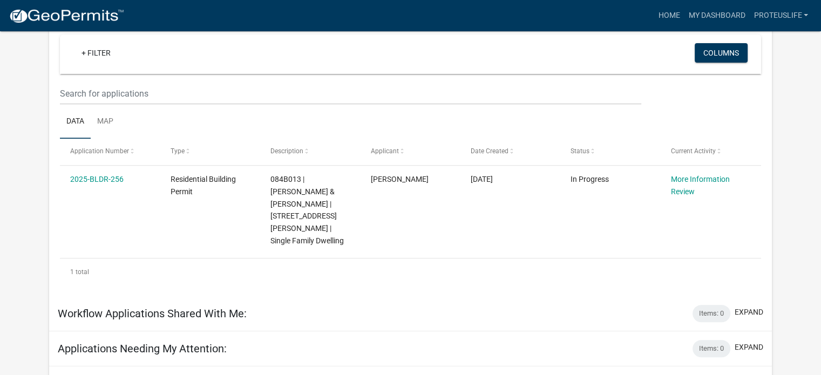
scroll to position [414, 0]
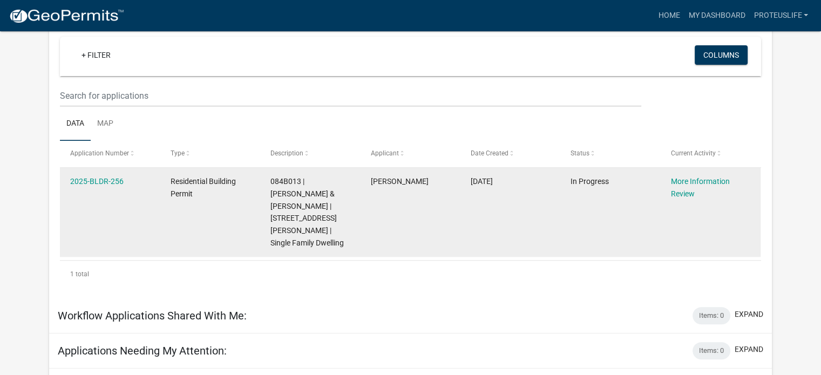
click at [95, 168] on datatable-body-cell "2025-BLDR-256" at bounding box center [110, 212] width 100 height 89
click at [679, 177] on link "More Information Review" at bounding box center [700, 187] width 59 height 21
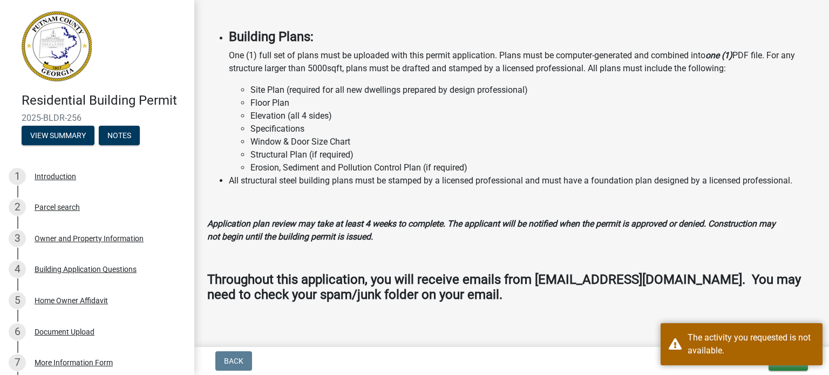
scroll to position [1034, 0]
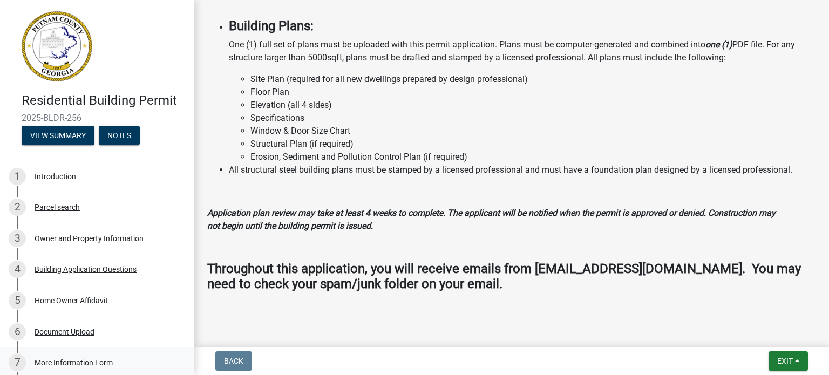
click at [93, 360] on div "More Information Form" at bounding box center [74, 363] width 78 height 8
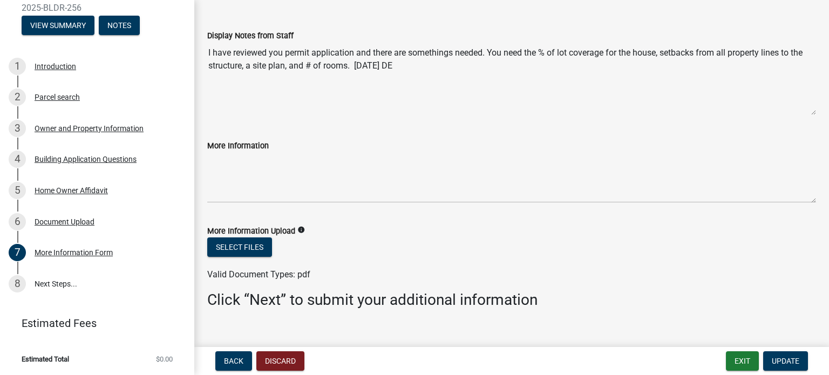
scroll to position [48, 0]
click at [371, 254] on div "Select files" at bounding box center [511, 247] width 609 height 22
drag, startPoint x: 490, startPoint y: 51, endPoint x: 527, endPoint y: 79, distance: 46.6
click at [527, 79] on textarea "I have reviewed you permit application and there are somethings needed. You nee…" at bounding box center [511, 77] width 609 height 73
